Goal: Information Seeking & Learning: Check status

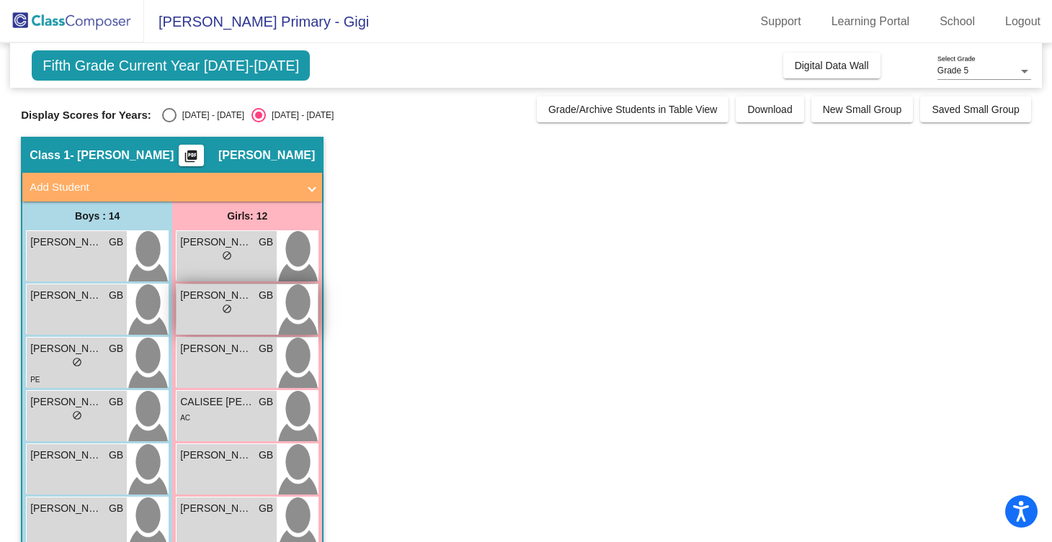
click at [263, 308] on div "lock do_not_disturb_alt" at bounding box center [226, 310] width 93 height 15
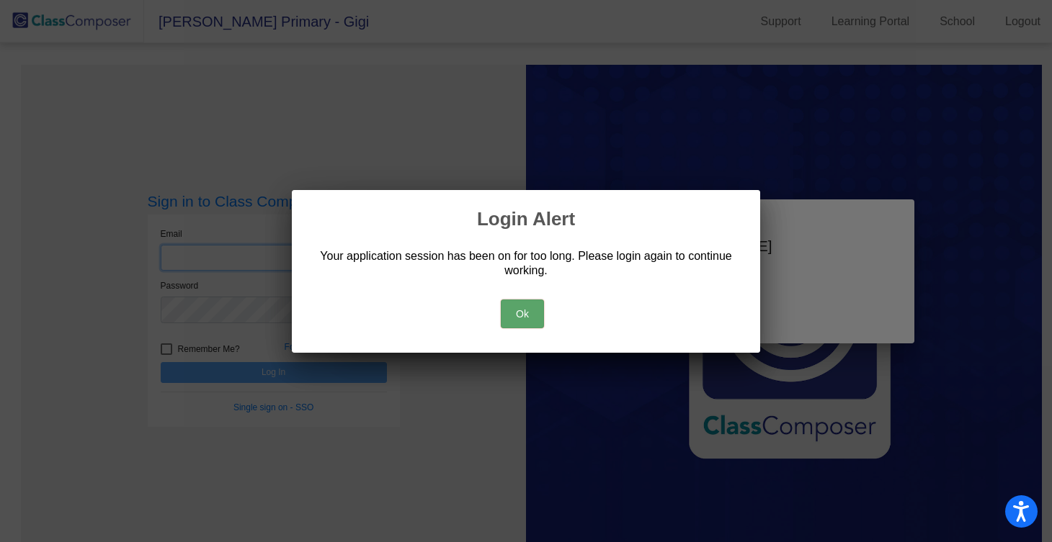
type input "[EMAIL_ADDRESS][DOMAIN_NAME]"
click at [522, 308] on button "Ok" at bounding box center [522, 314] width 43 height 29
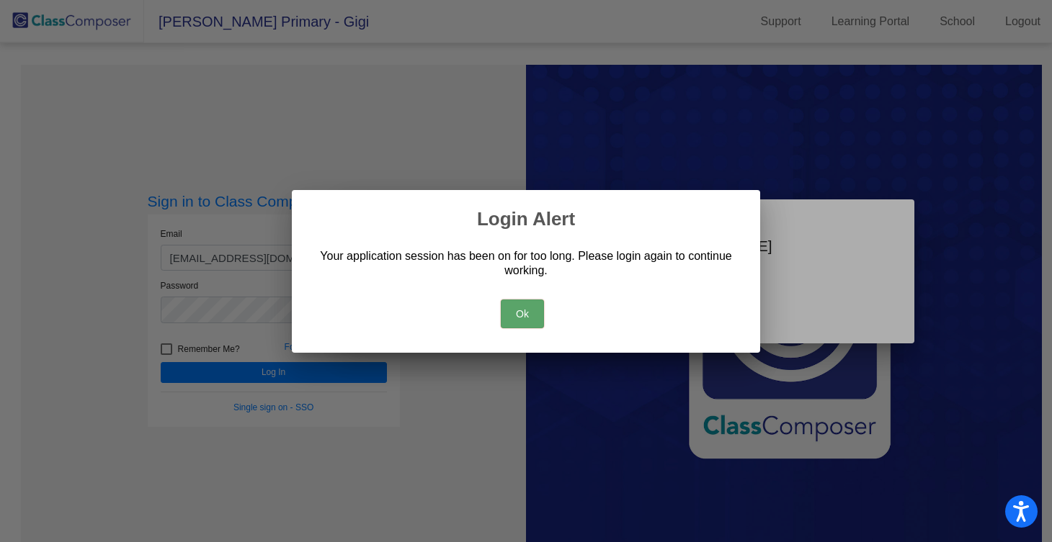
click at [530, 300] on button "Ok" at bounding box center [522, 314] width 43 height 29
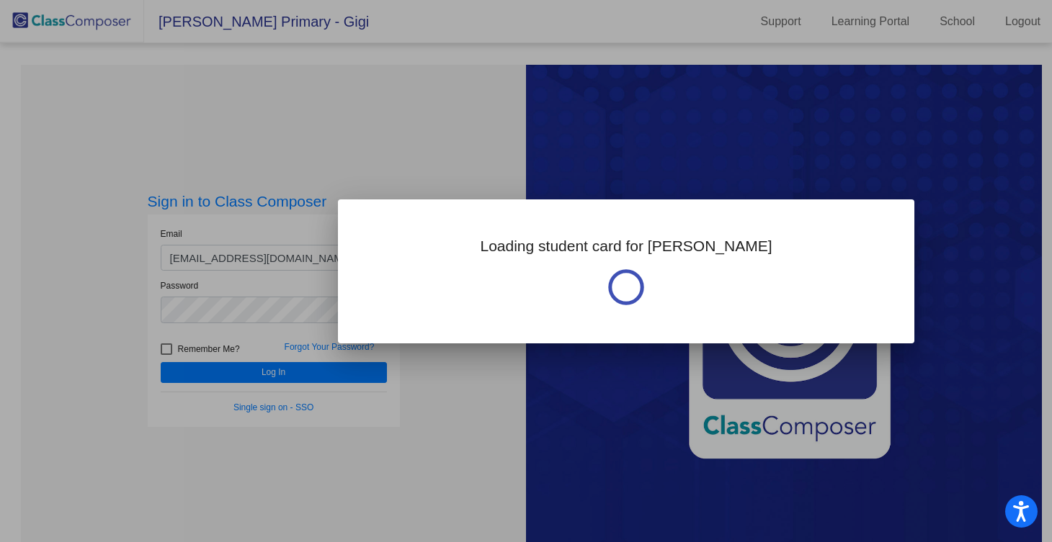
click at [433, 427] on div at bounding box center [526, 271] width 1052 height 542
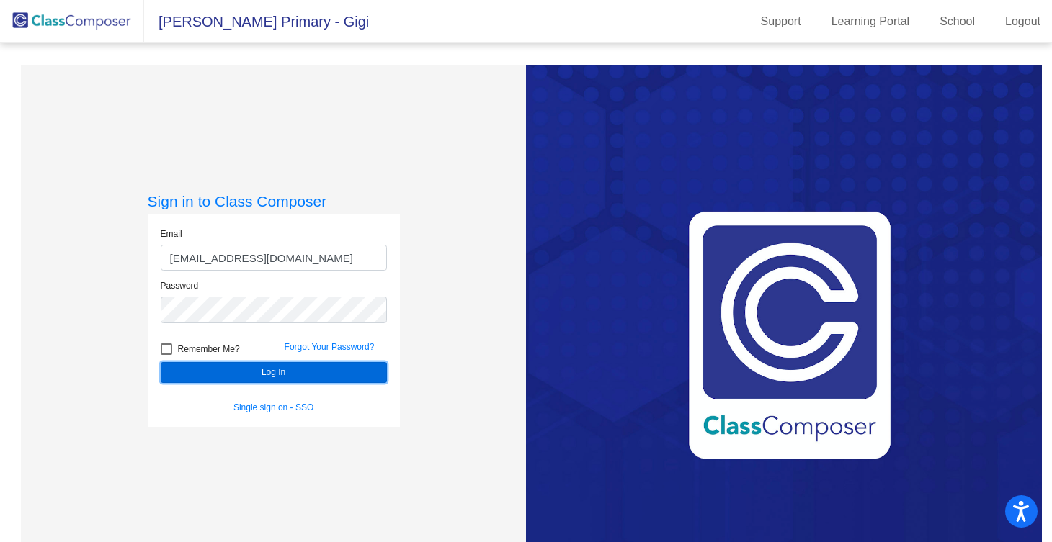
click at [339, 381] on button "Log In" at bounding box center [274, 372] width 226 height 21
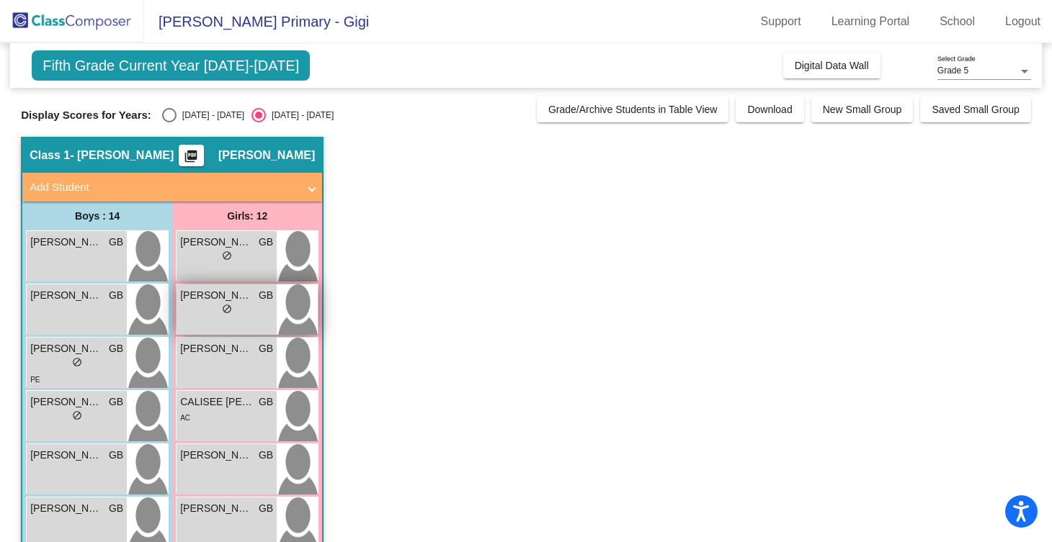
click at [253, 306] on div "lock do_not_disturb_alt" at bounding box center [226, 310] width 93 height 15
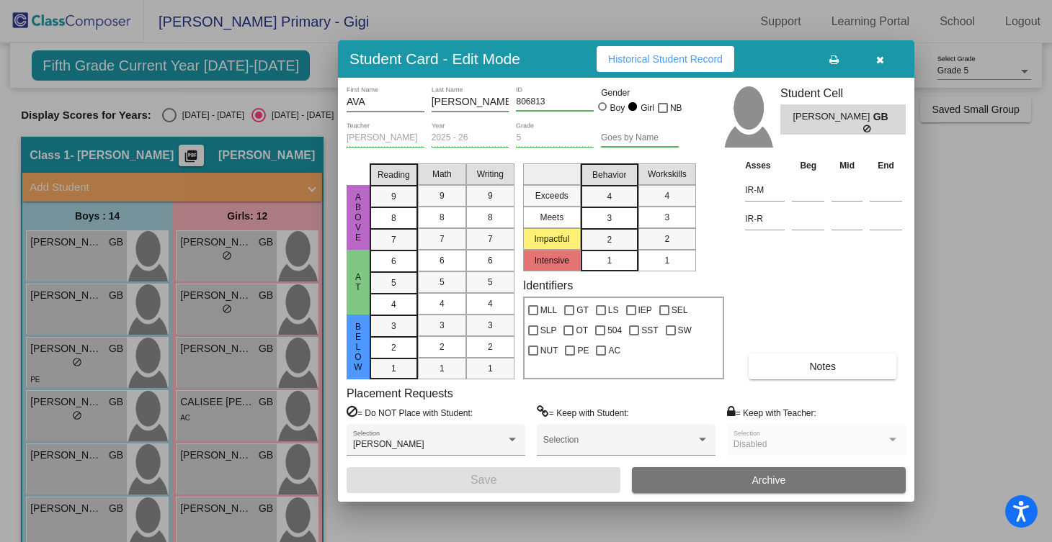
click at [686, 61] on span "Historical Student Record" at bounding box center [665, 59] width 115 height 12
click at [880, 60] on icon "button" at bounding box center [880, 60] width 8 height 10
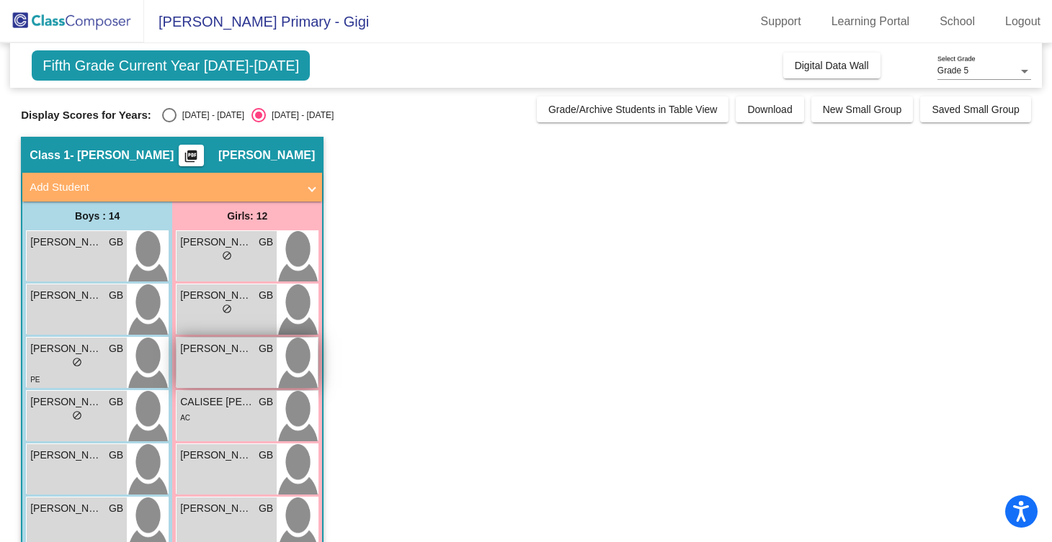
click at [238, 354] on span "[PERSON_NAME]" at bounding box center [216, 348] width 72 height 15
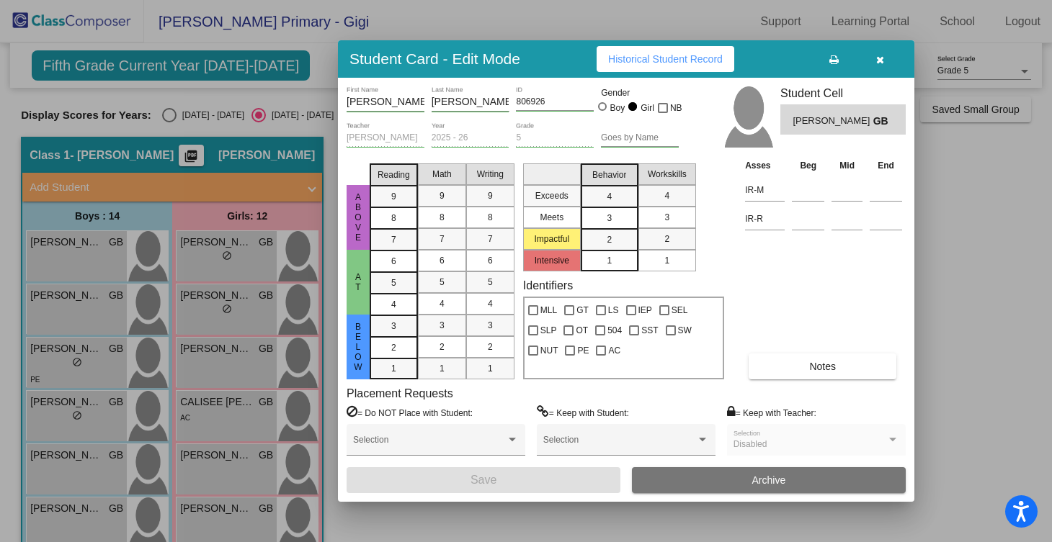
click at [669, 58] on span "Historical Student Record" at bounding box center [665, 59] width 115 height 12
click at [880, 57] on icon "button" at bounding box center [880, 60] width 8 height 10
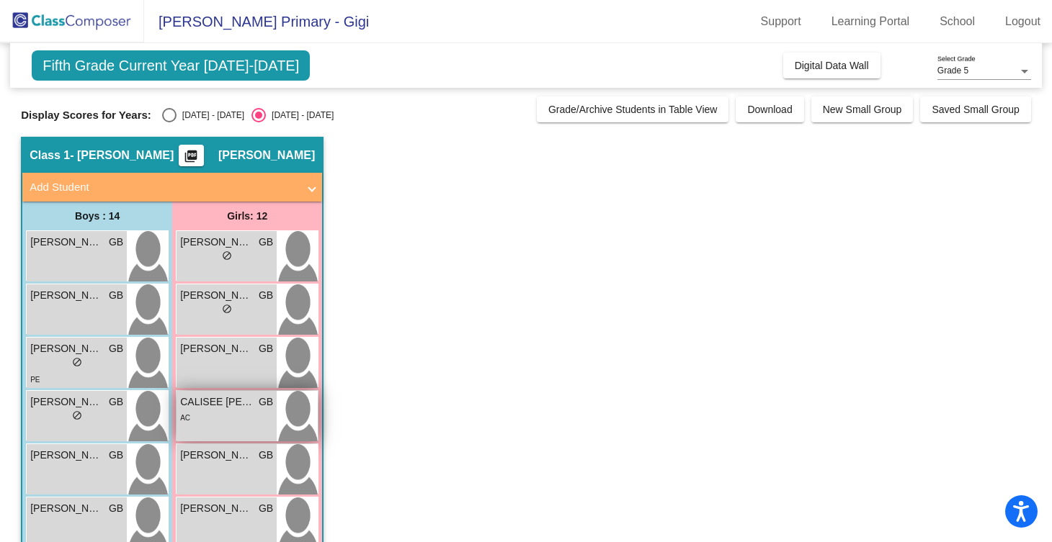
click at [238, 414] on div "AC" at bounding box center [226, 417] width 93 height 15
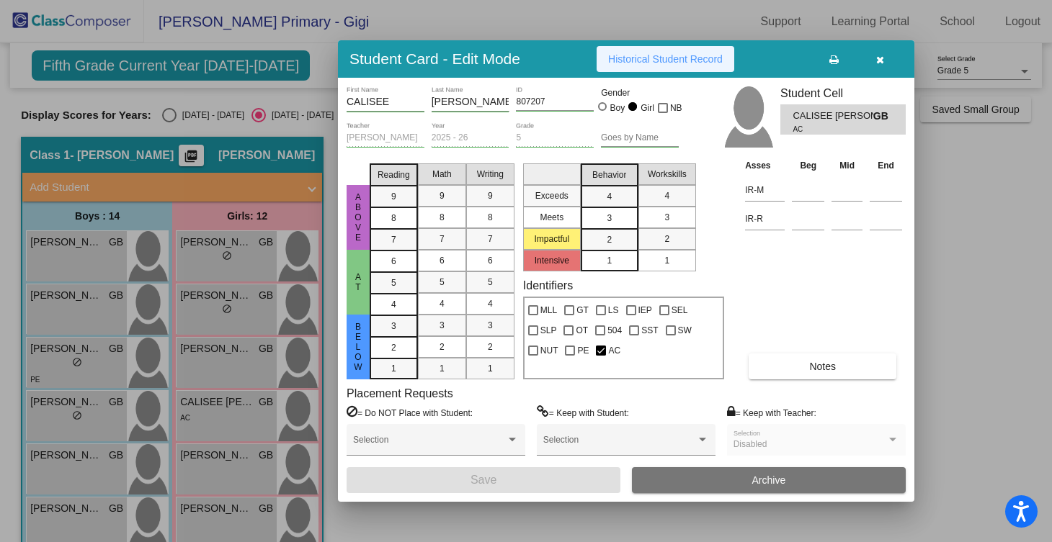
click at [682, 55] on span "Historical Student Record" at bounding box center [665, 59] width 115 height 12
click at [877, 62] on icon "button" at bounding box center [880, 60] width 8 height 10
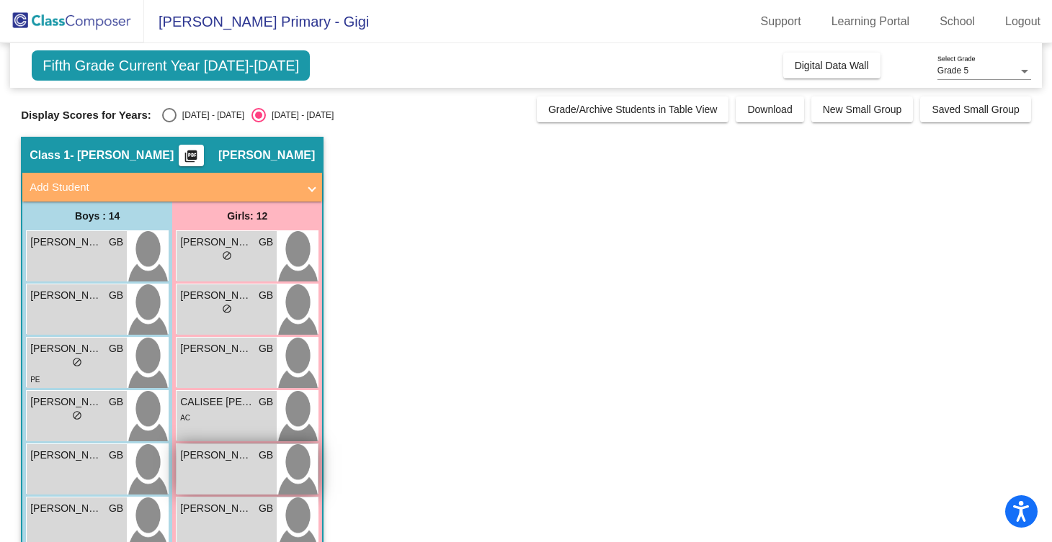
click at [206, 466] on div "[PERSON_NAME] GB lock do_not_disturb_alt" at bounding box center [227, 470] width 100 height 50
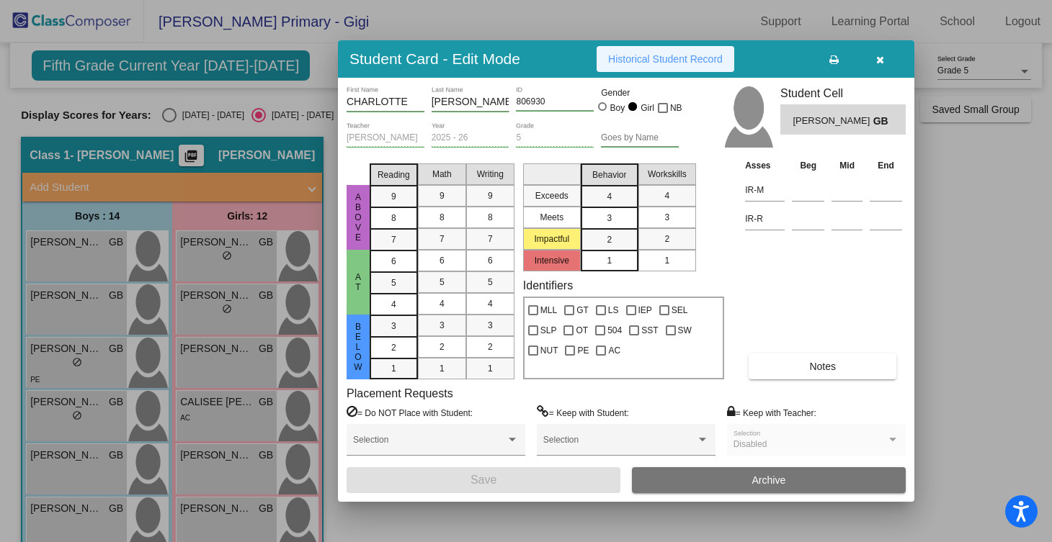
click at [656, 48] on button "Historical Student Record" at bounding box center [666, 59] width 138 height 26
click at [878, 56] on icon "button" at bounding box center [880, 60] width 8 height 10
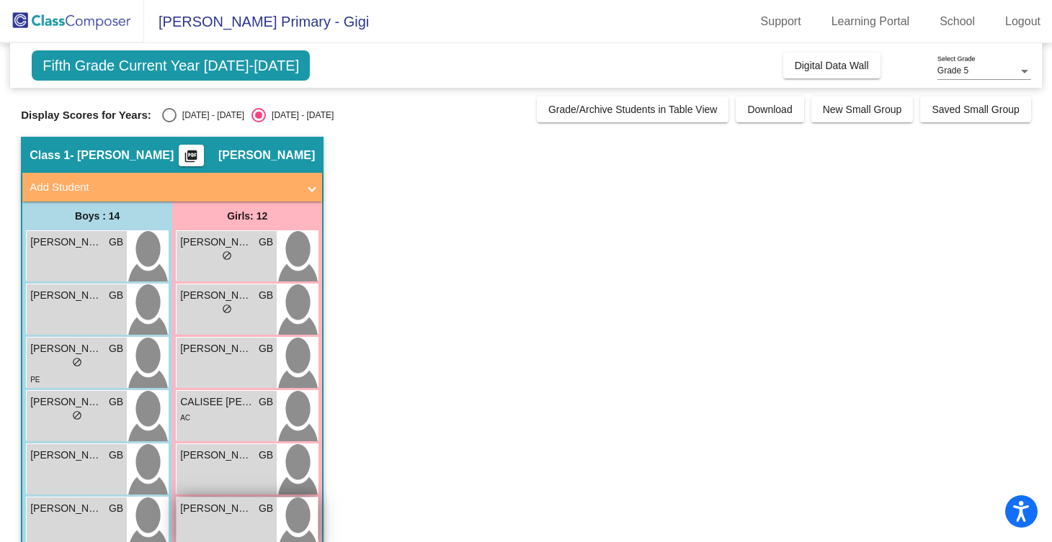
click at [214, 511] on span "[PERSON_NAME]" at bounding box center [216, 508] width 72 height 15
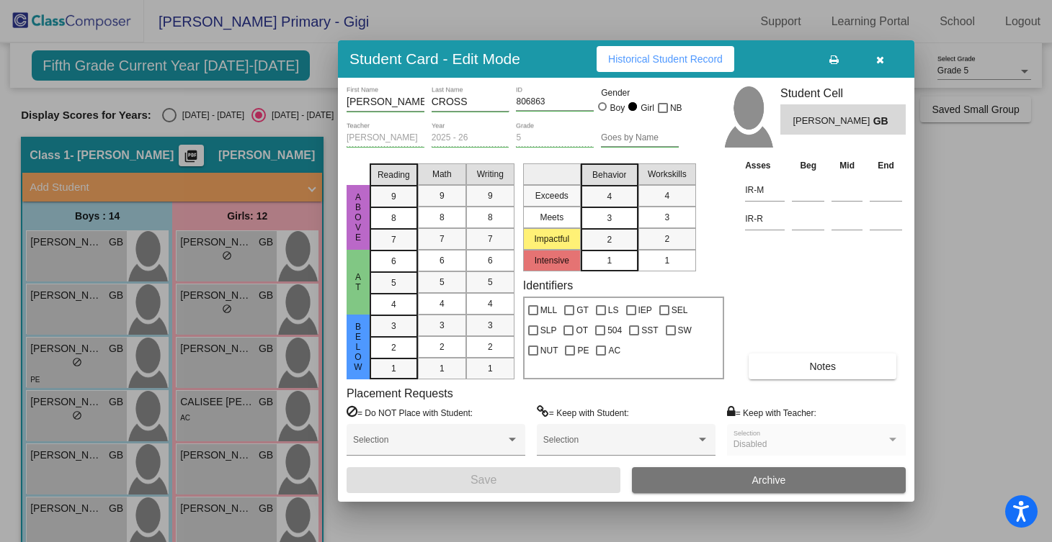
click at [654, 61] on span "Historical Student Record" at bounding box center [665, 59] width 115 height 12
click at [884, 57] on button "button" at bounding box center [880, 59] width 46 height 26
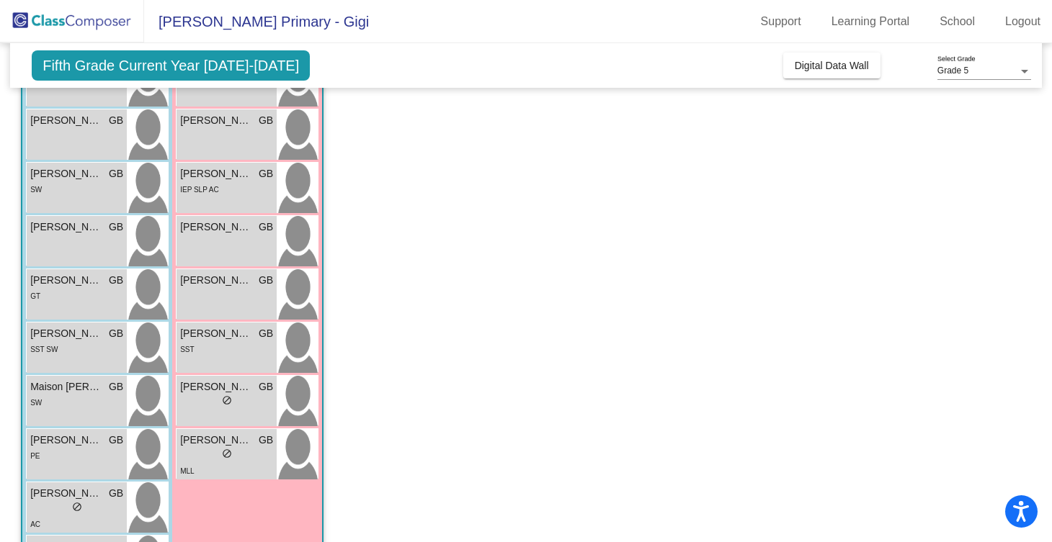
scroll to position [411, 0]
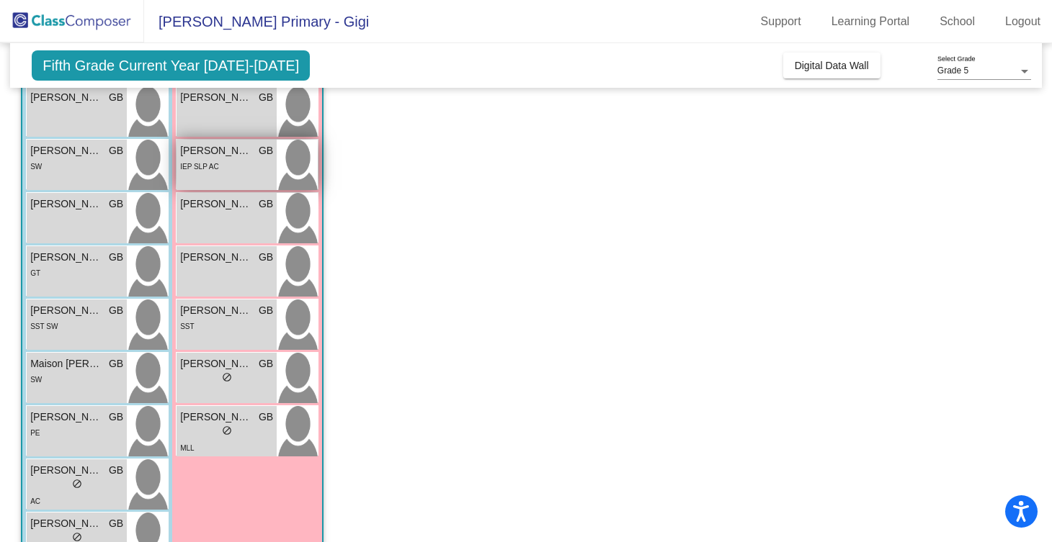
click at [233, 154] on span "[PERSON_NAME]" at bounding box center [216, 150] width 72 height 15
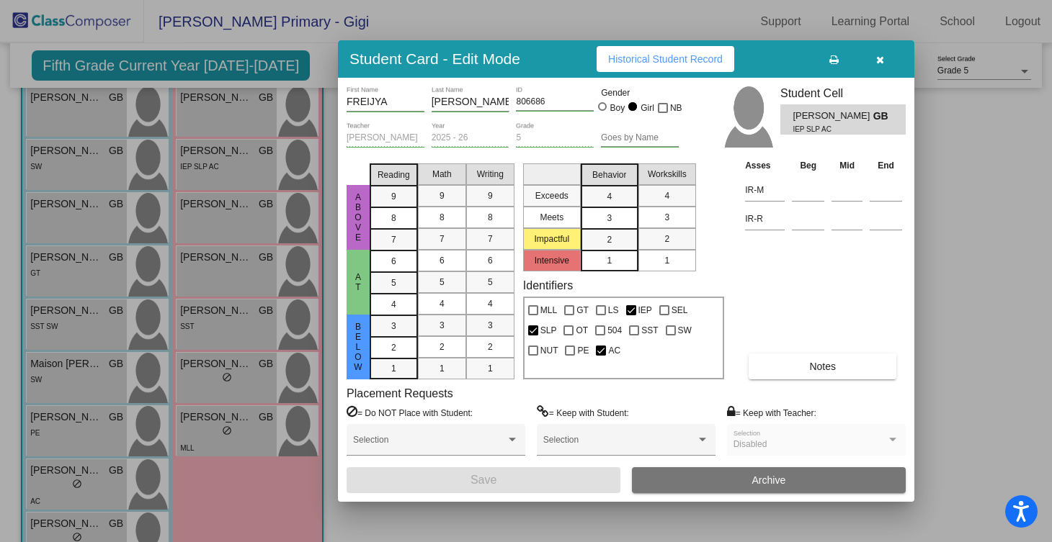
click at [658, 55] on span "Historical Student Record" at bounding box center [665, 59] width 115 height 12
click at [879, 60] on icon "button" at bounding box center [880, 60] width 8 height 10
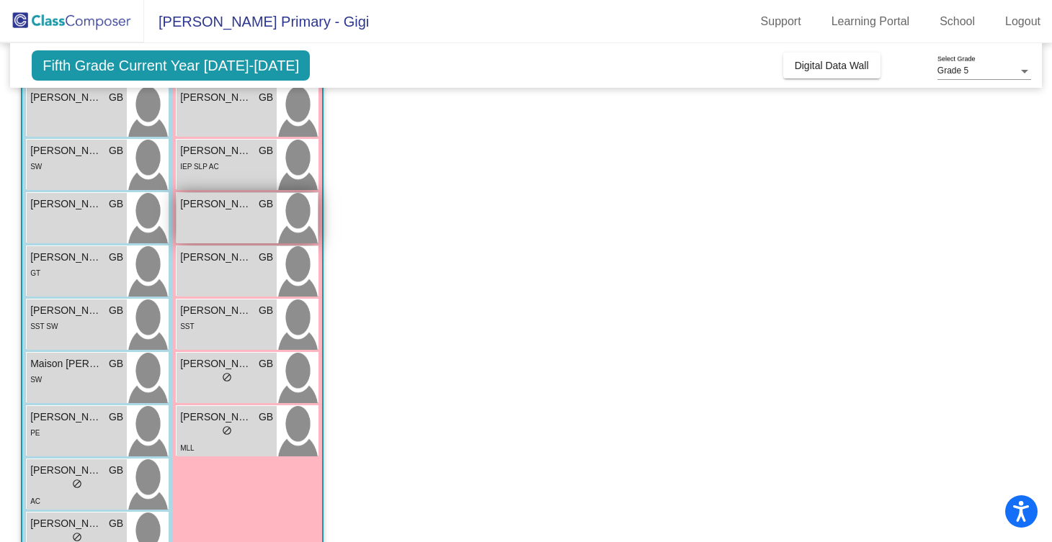
click at [244, 223] on div "[PERSON_NAME] GB lock do_not_disturb_alt" at bounding box center [227, 218] width 100 height 50
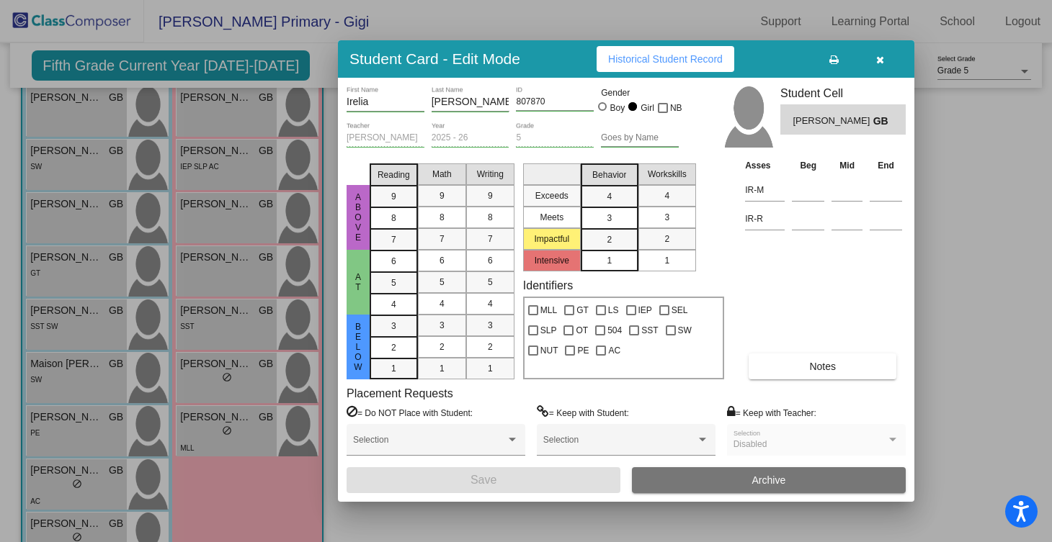
click at [646, 58] on span "Historical Student Record" at bounding box center [665, 59] width 115 height 12
click at [878, 59] on icon "button" at bounding box center [880, 60] width 8 height 10
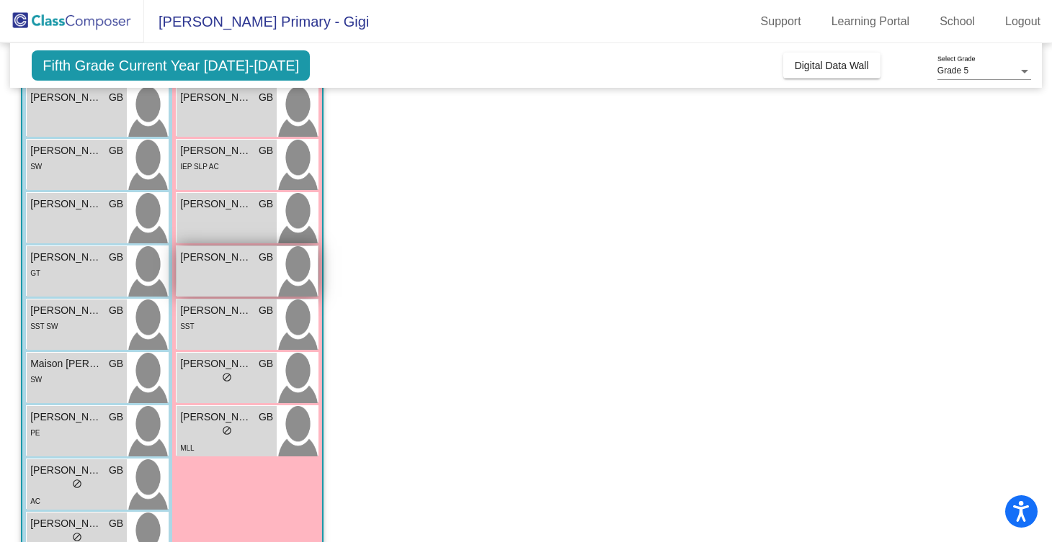
click at [231, 262] on span "[PERSON_NAME]" at bounding box center [216, 257] width 72 height 15
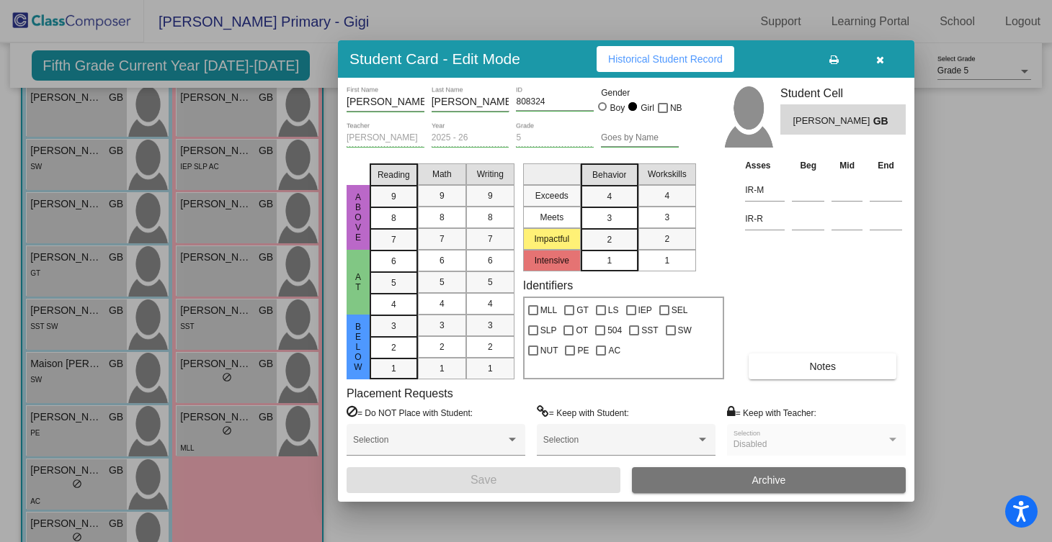
click at [640, 63] on span "Historical Student Record" at bounding box center [665, 59] width 115 height 12
click at [879, 58] on icon "button" at bounding box center [880, 60] width 8 height 10
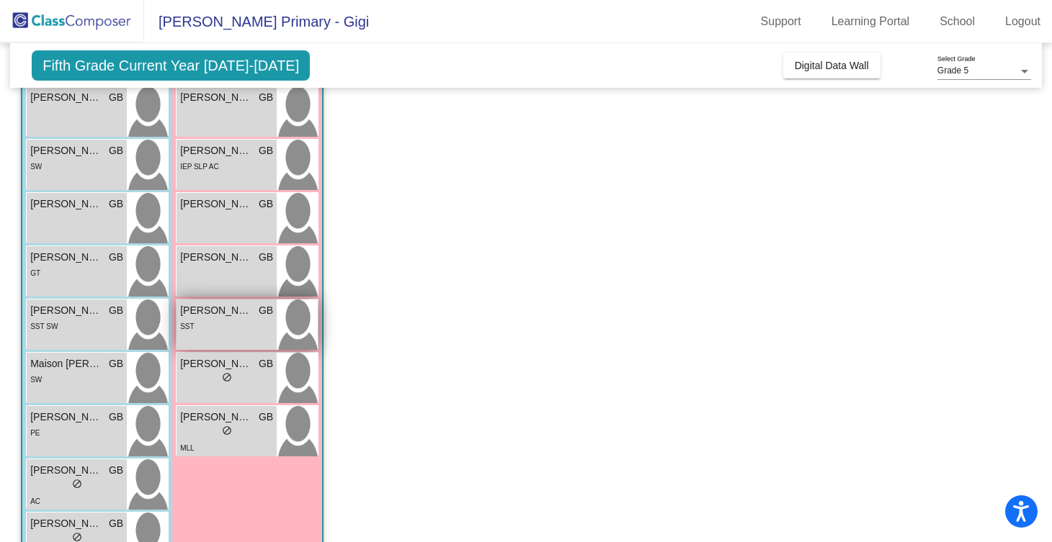
click at [246, 322] on div "SST" at bounding box center [226, 325] width 93 height 15
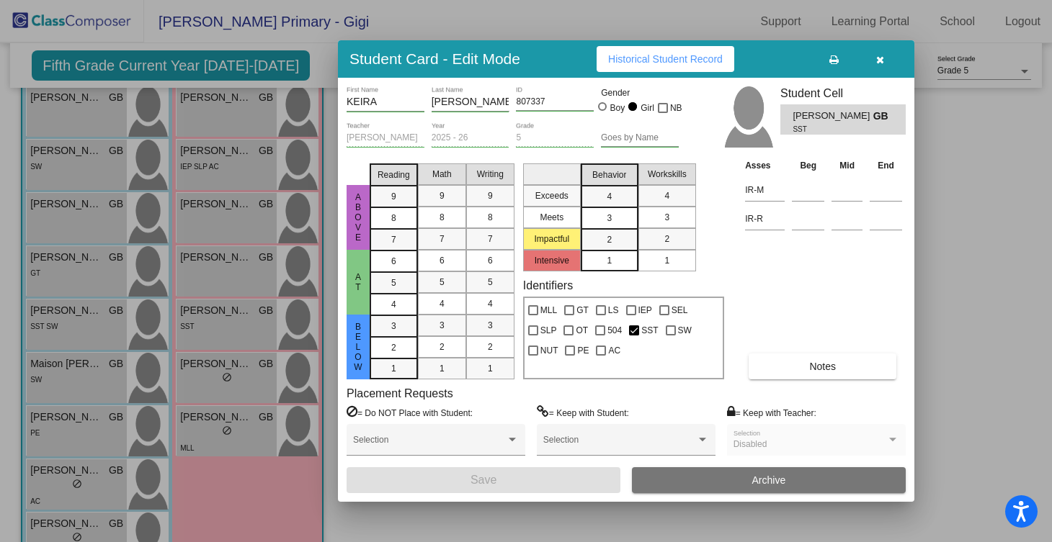
click at [644, 54] on span "Historical Student Record" at bounding box center [665, 59] width 115 height 12
click at [880, 58] on icon "button" at bounding box center [880, 60] width 8 height 10
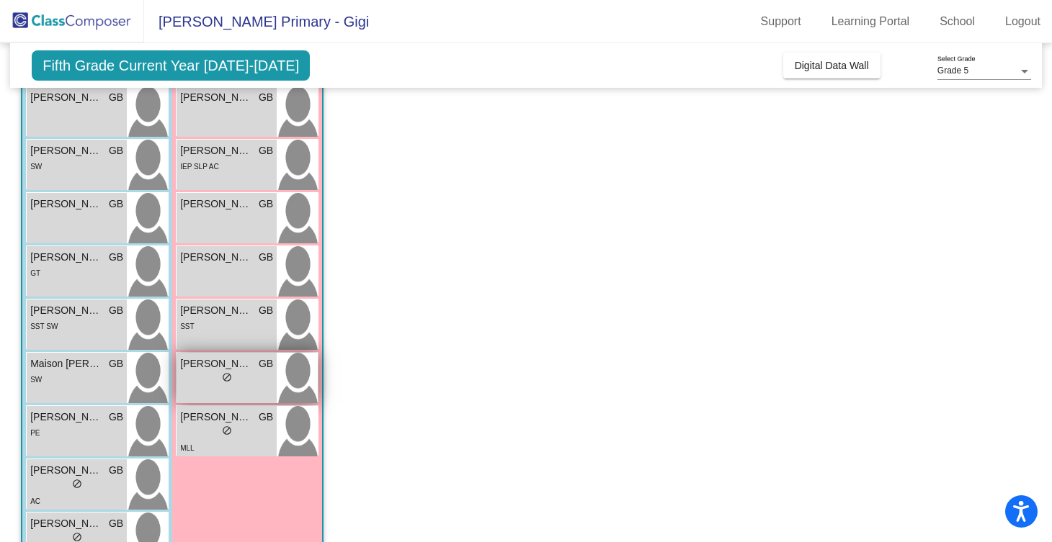
click at [212, 375] on div "lock do_not_disturb_alt" at bounding box center [226, 379] width 93 height 15
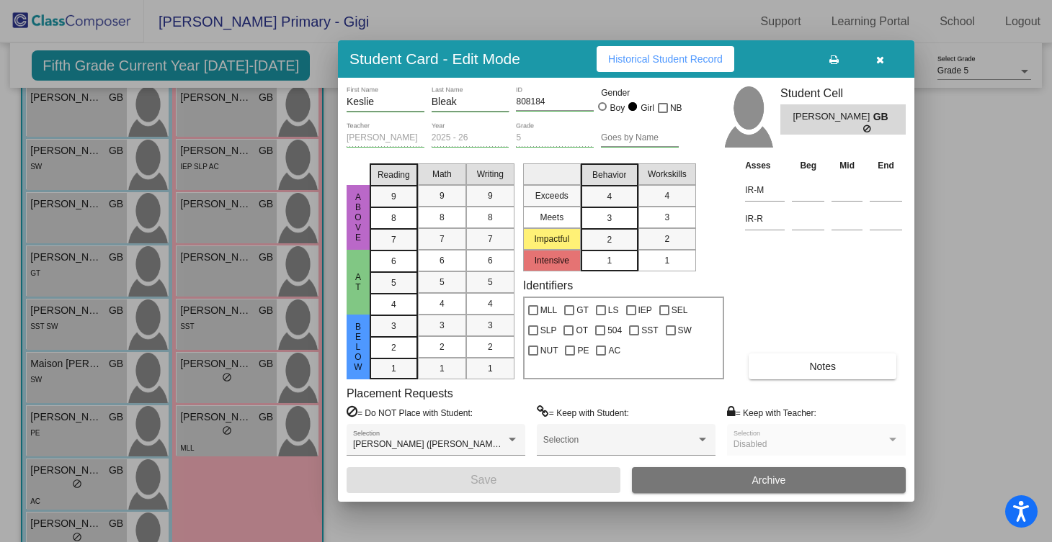
click at [655, 58] on span "Historical Student Record" at bounding box center [665, 59] width 115 height 12
click at [880, 60] on icon "button" at bounding box center [880, 60] width 8 height 10
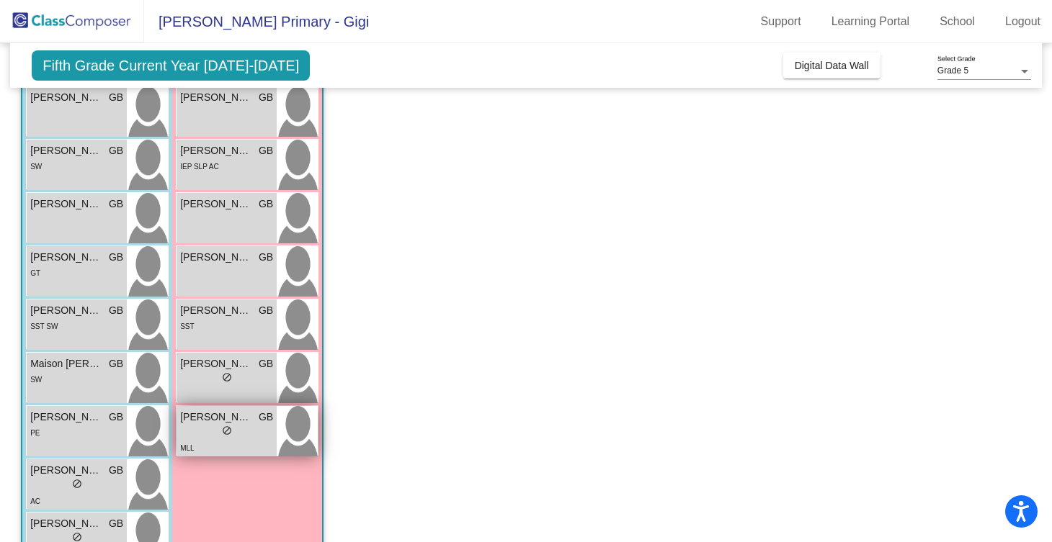
click at [230, 427] on span "do_not_disturb_alt" at bounding box center [227, 431] width 10 height 10
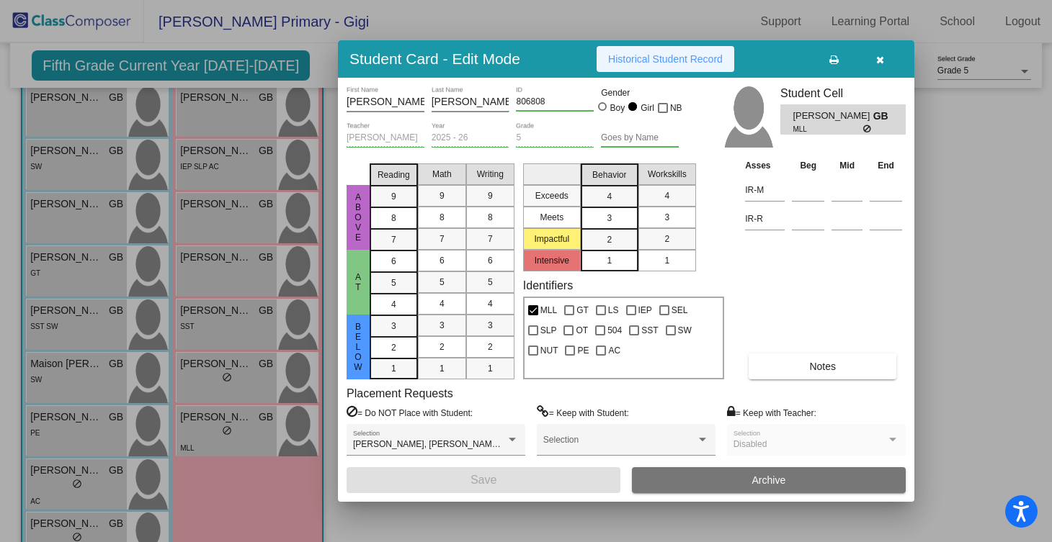
click at [674, 59] on span "Historical Student Record" at bounding box center [665, 59] width 115 height 12
